Goal: Information Seeking & Learning: Learn about a topic

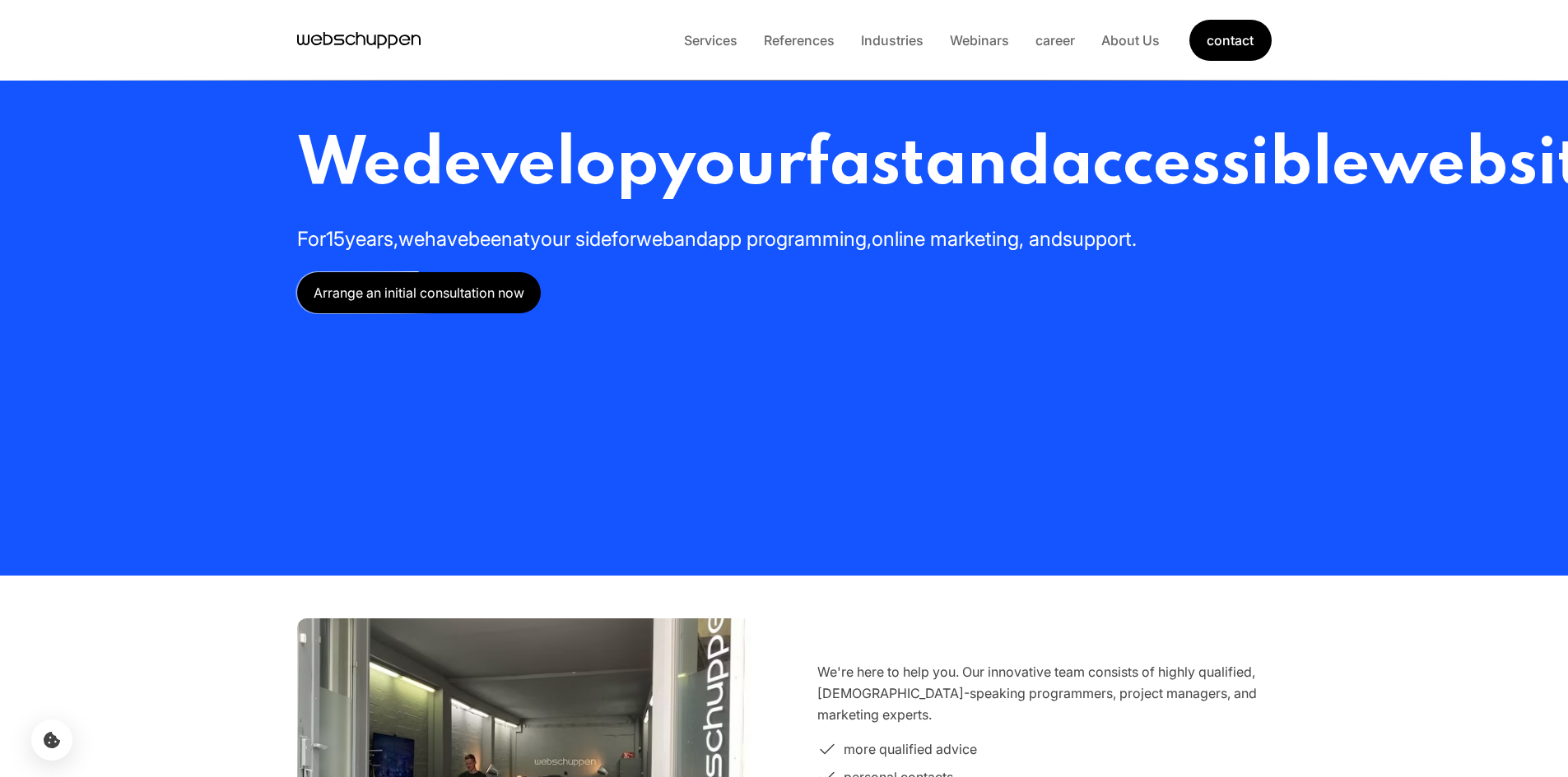
click at [1047, 50] on li "career" at bounding box center [1054, 40] width 66 height 21
click at [1048, 42] on font "career" at bounding box center [1054, 40] width 40 height 17
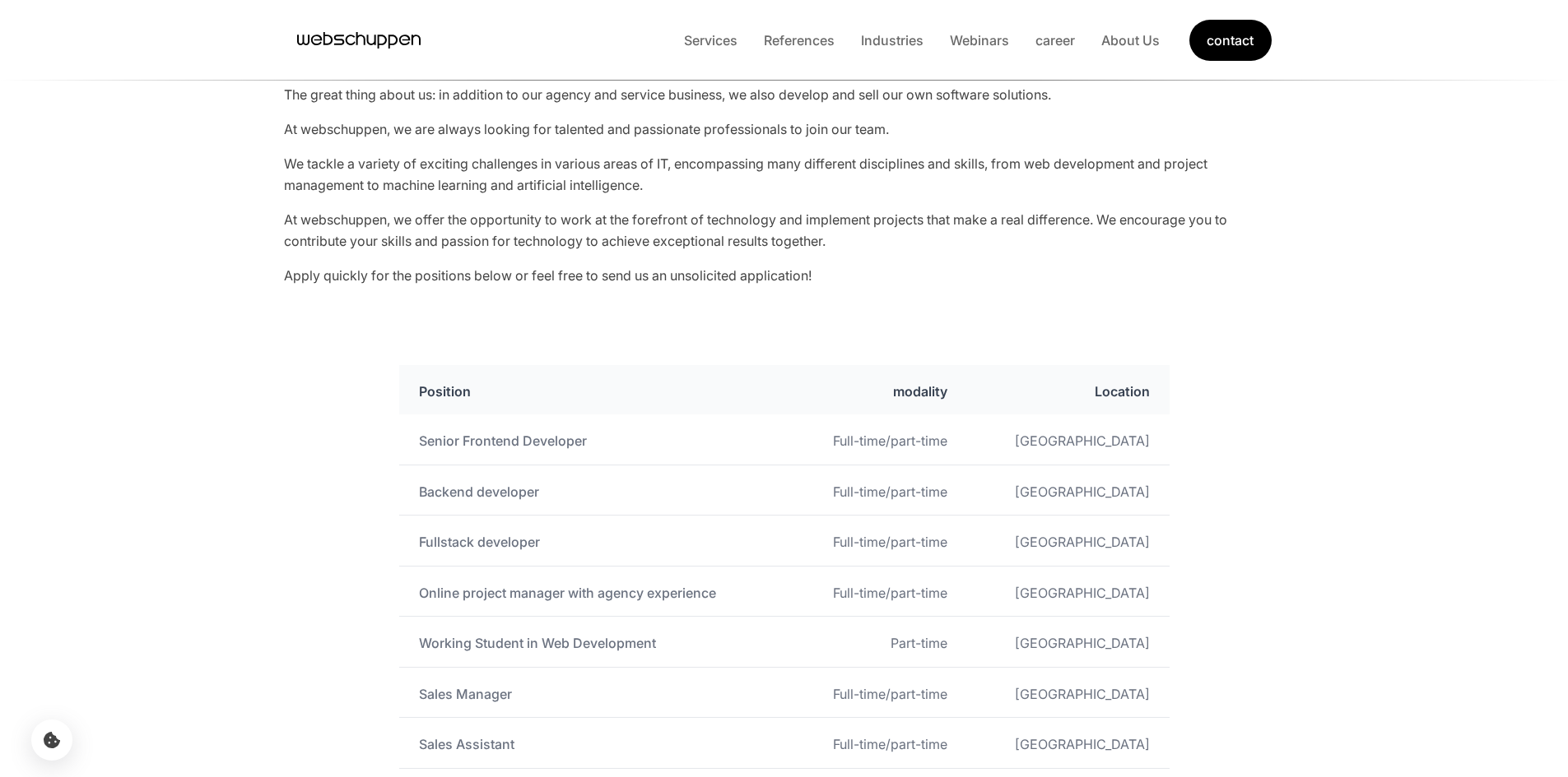
scroll to position [741, 0]
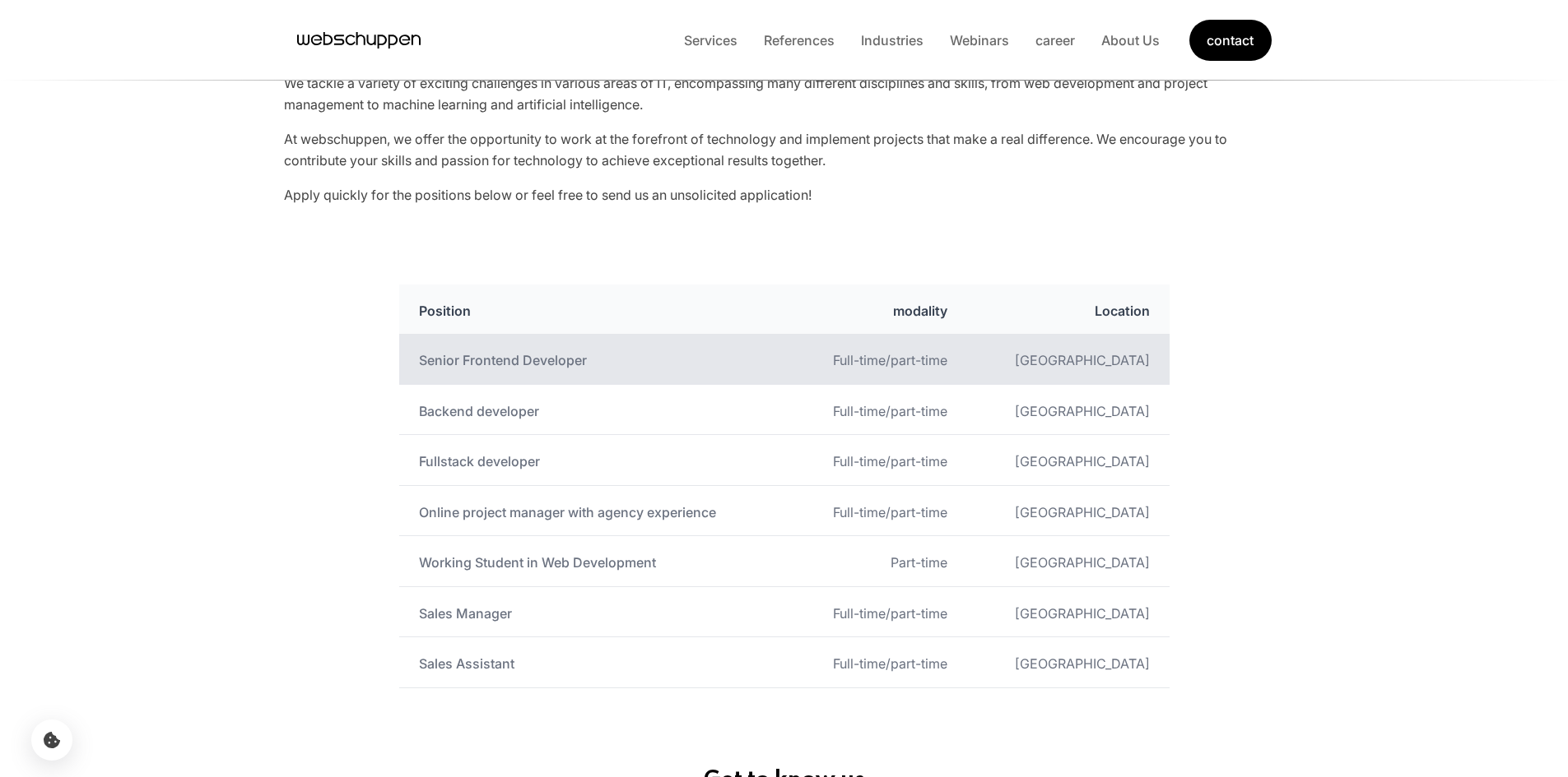
click at [577, 361] on font "Senior Frontend Developer" at bounding box center [503, 360] width 168 height 17
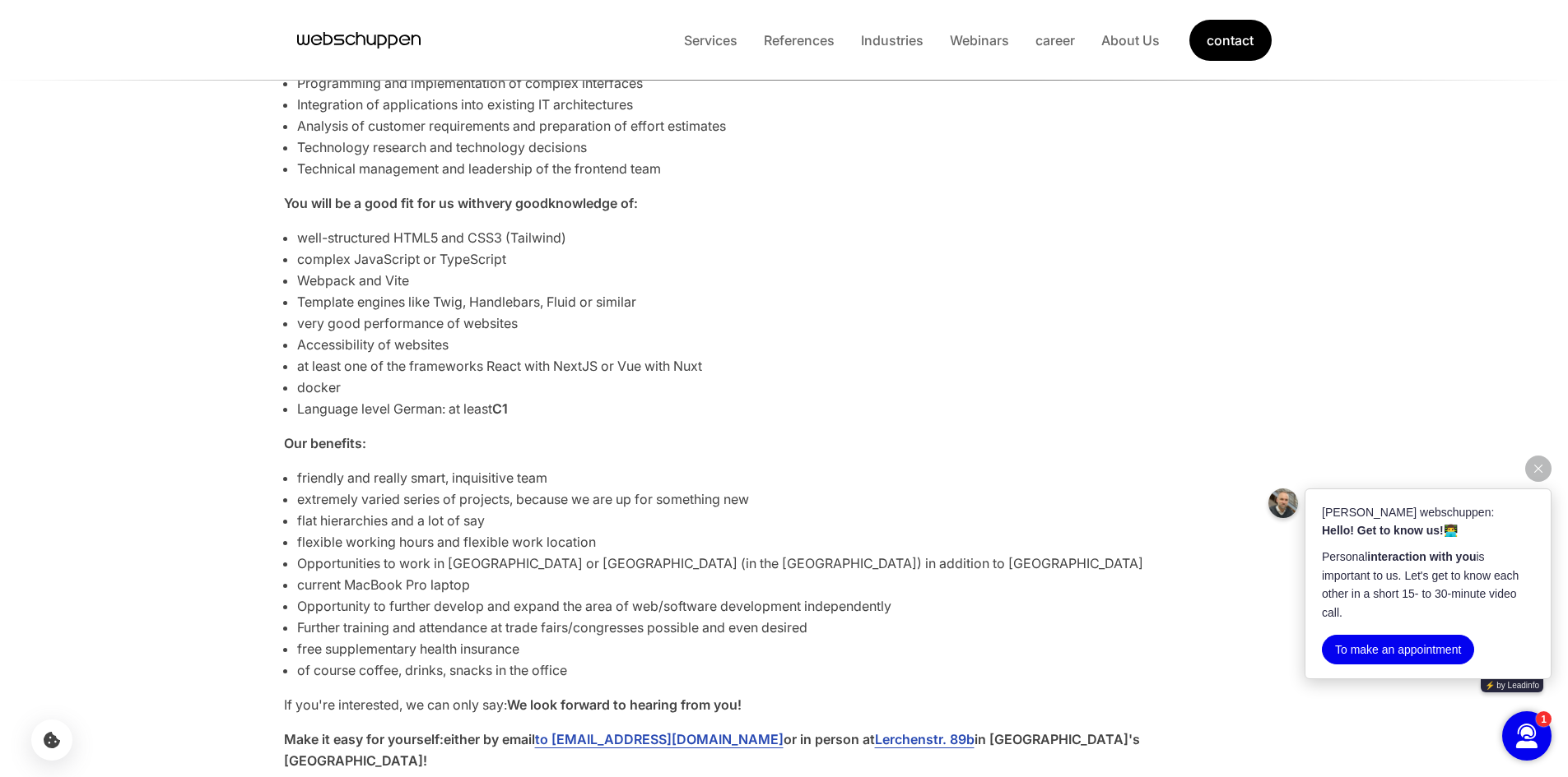
scroll to position [904, 0]
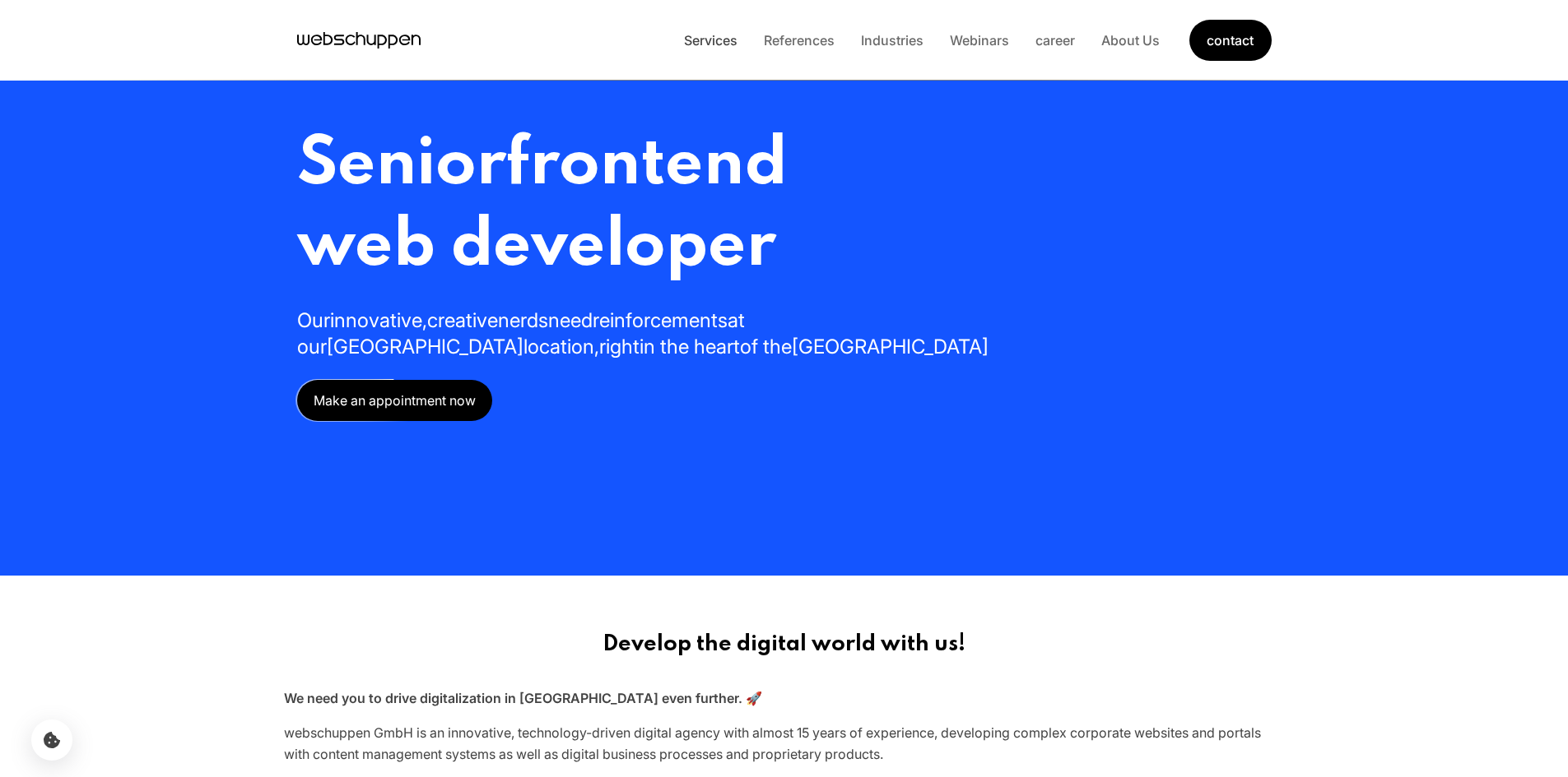
click at [700, 41] on font "Services" at bounding box center [710, 40] width 53 height 17
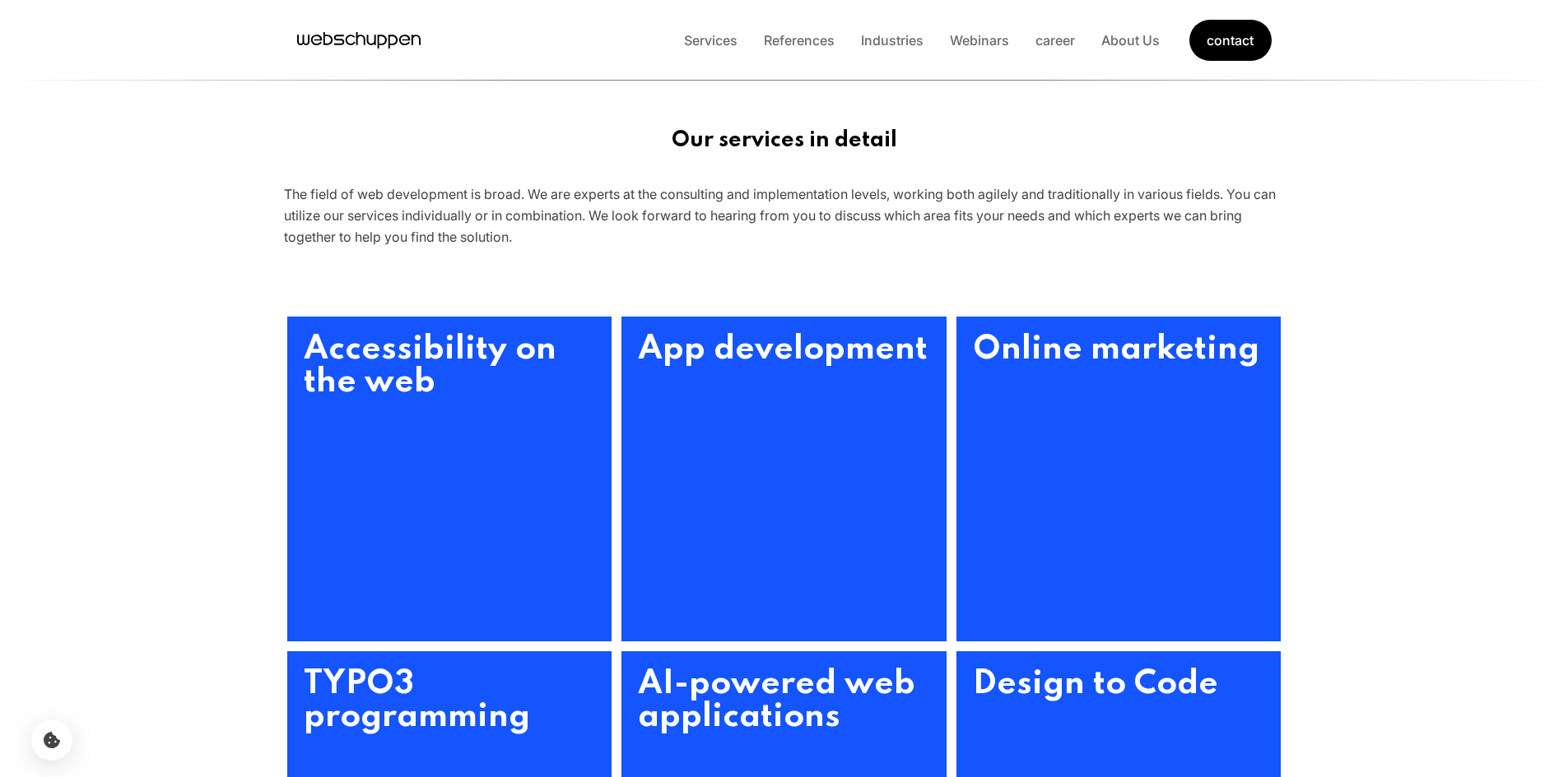
scroll to position [595, 0]
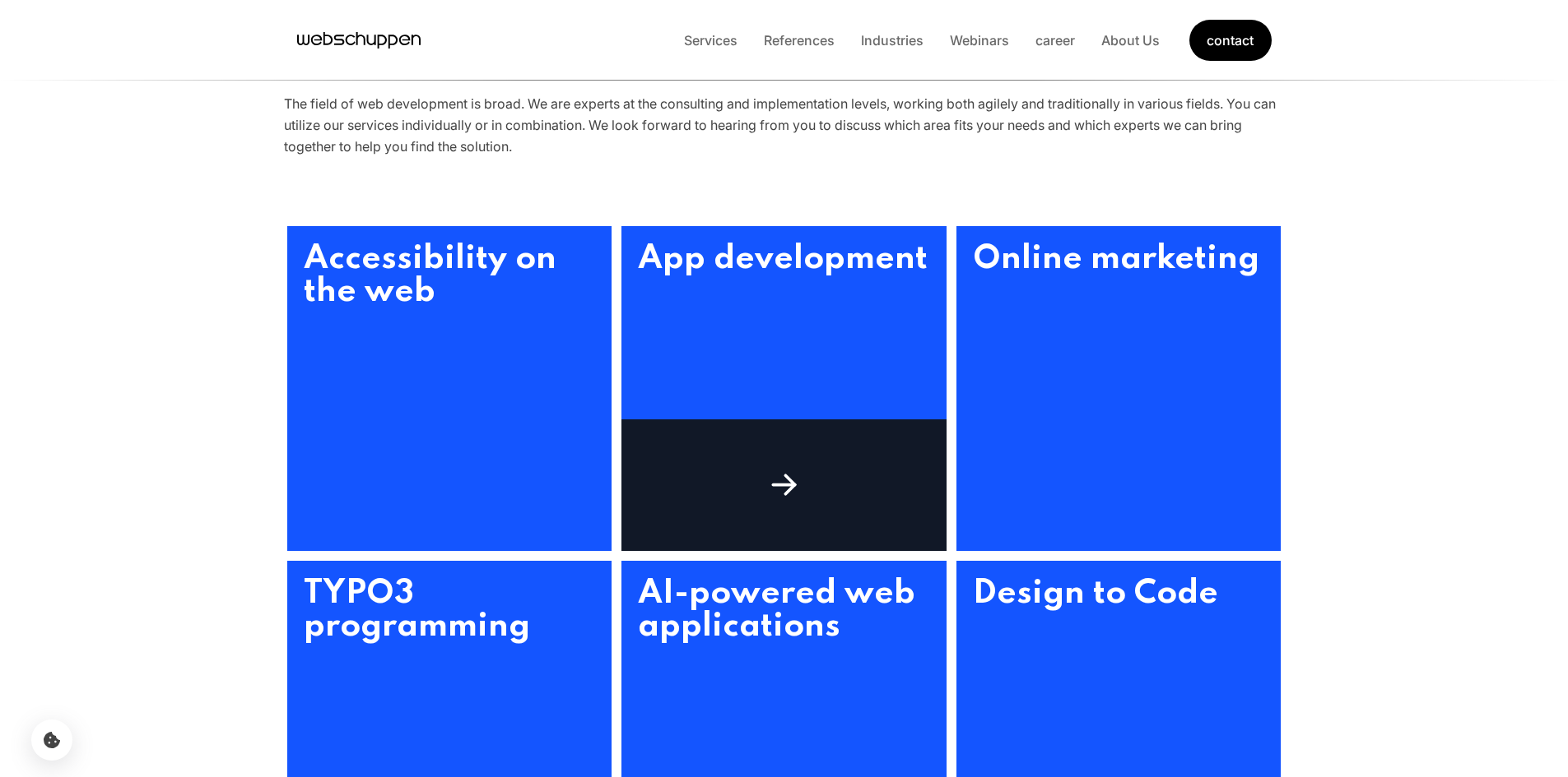
click at [749, 462] on div at bounding box center [784, 485] width 325 height 132
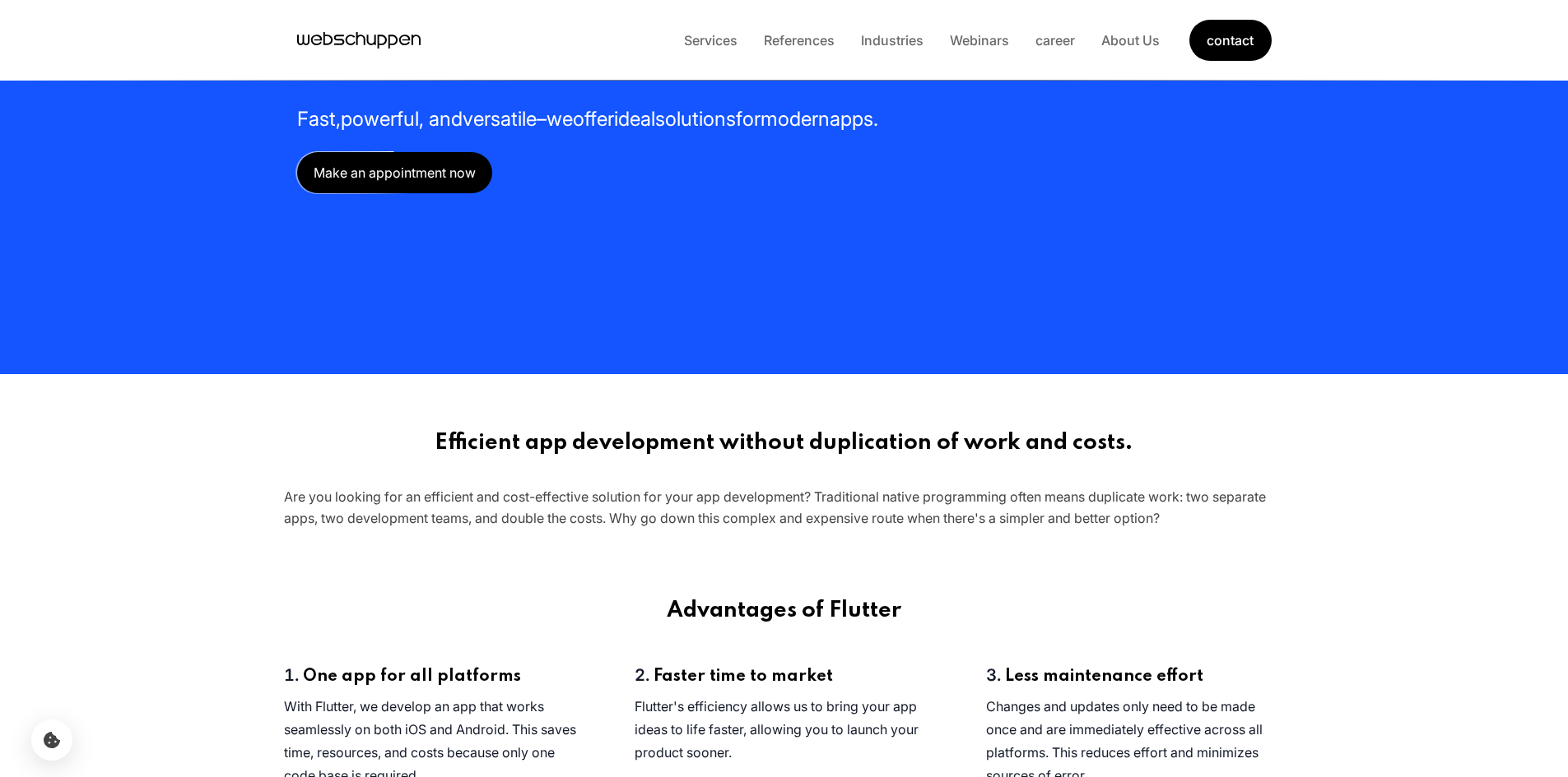
scroll to position [203, 0]
